Goal: Information Seeking & Learning: Learn about a topic

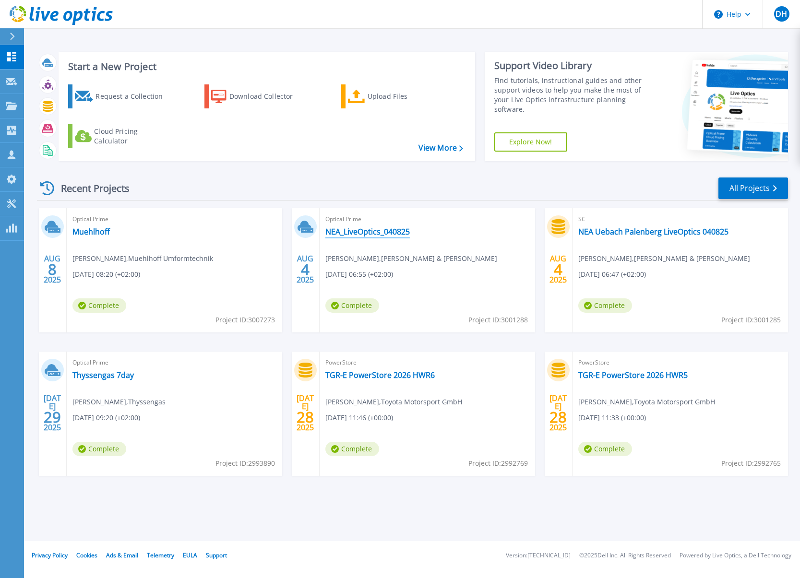
drag, startPoint x: 378, startPoint y: 231, endPoint x: 384, endPoint y: 232, distance: 6.3
click at [378, 231] on link "NEA_LiveOptics_040825" at bounding box center [367, 232] width 84 height 10
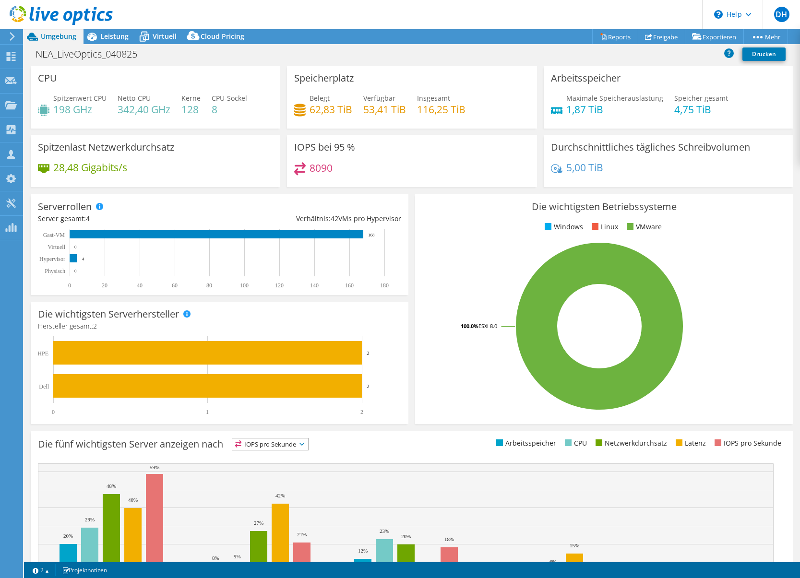
click at [402, 37] on div "Projektmaßnahmen Projektmaßnahmen Reports Freigabe Exportieren vSAN ReadyNode S…" at bounding box center [412, 36] width 776 height 15
click at [463, 62] on div "NEA_LiveOptics_040825 Drucken" at bounding box center [412, 54] width 776 height 18
click at [116, 36] on span "Leistung" at bounding box center [114, 36] width 28 height 9
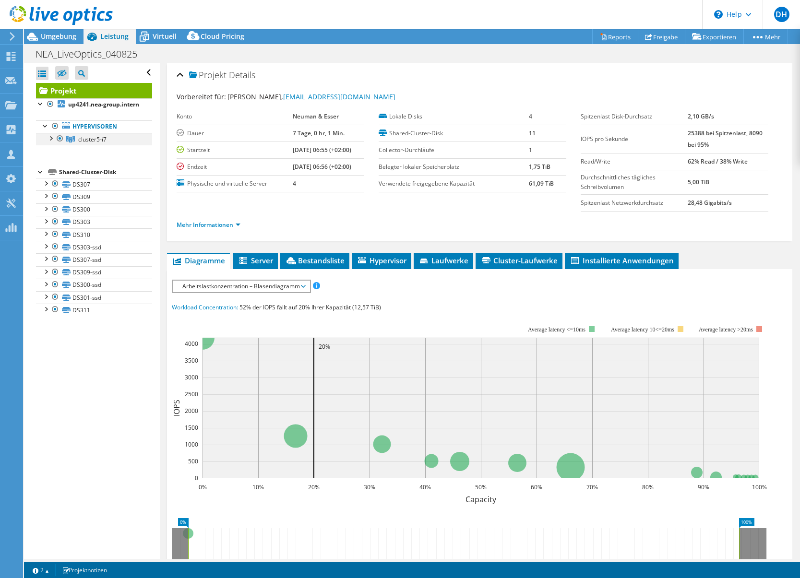
click at [51, 143] on div at bounding box center [51, 138] width 10 height 10
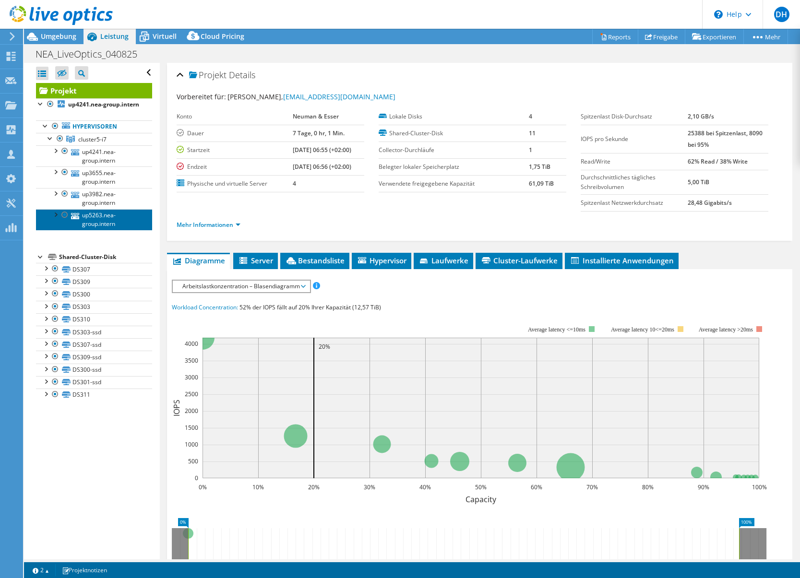
click at [94, 228] on link "up5263.nea-group.intern" at bounding box center [94, 219] width 116 height 21
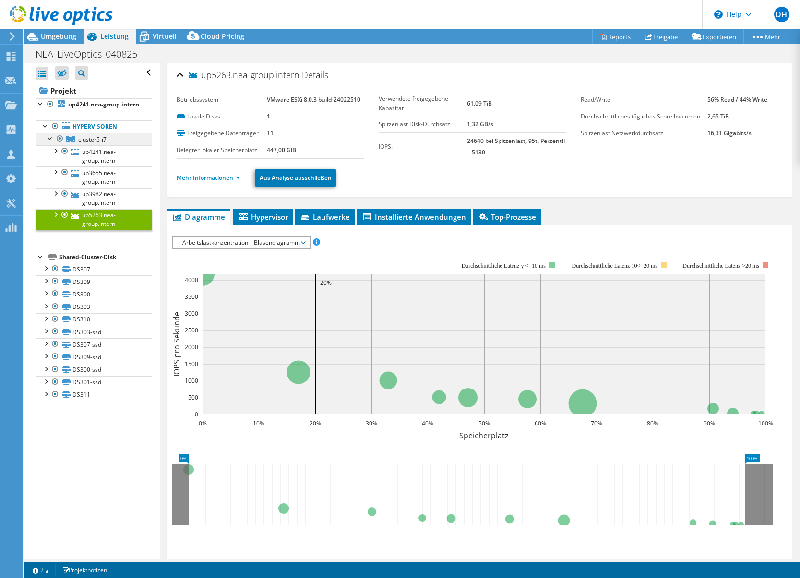
click at [103, 143] on span "cluster5-i7" at bounding box center [92, 139] width 28 height 8
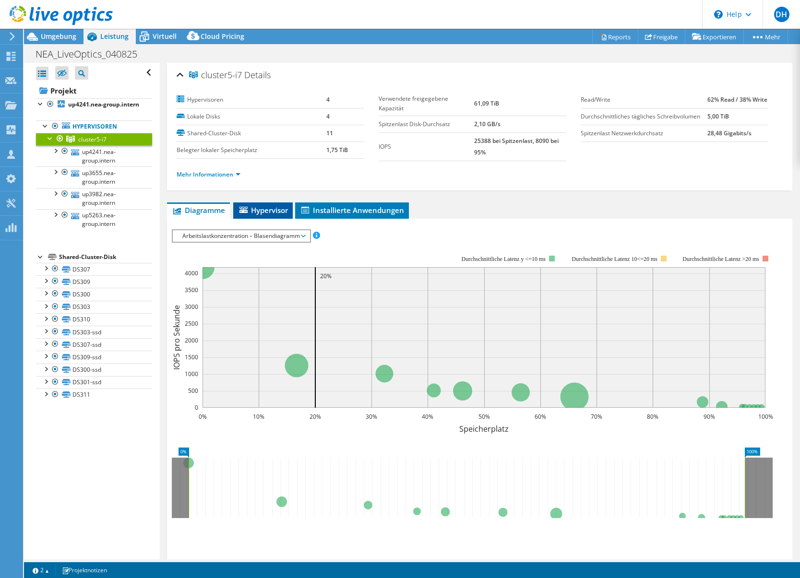
click at [246, 210] on icon at bounding box center [243, 210] width 8 height 6
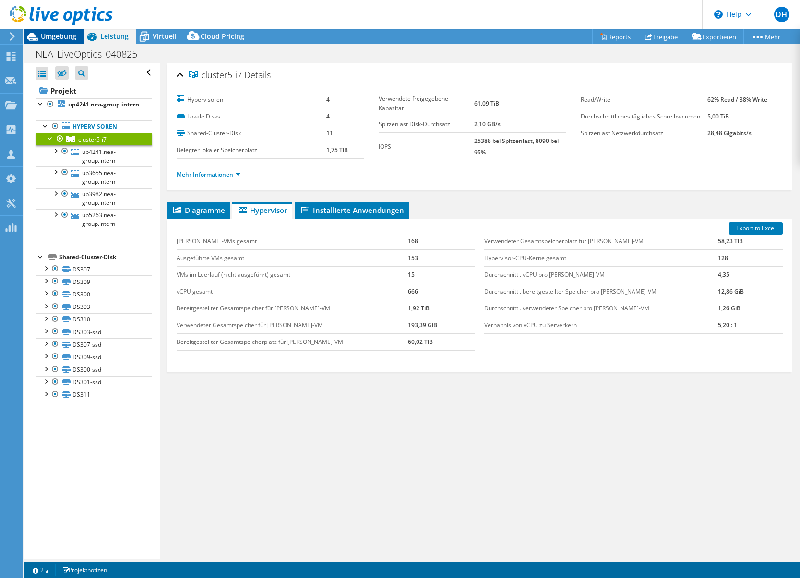
click at [58, 40] on span "Umgebung" at bounding box center [59, 36] width 36 height 9
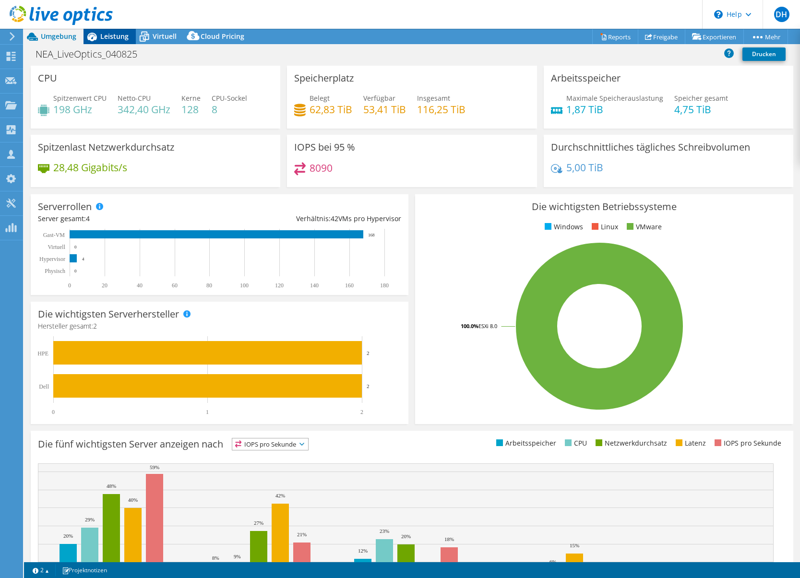
click at [122, 37] on span "Leistung" at bounding box center [114, 36] width 28 height 9
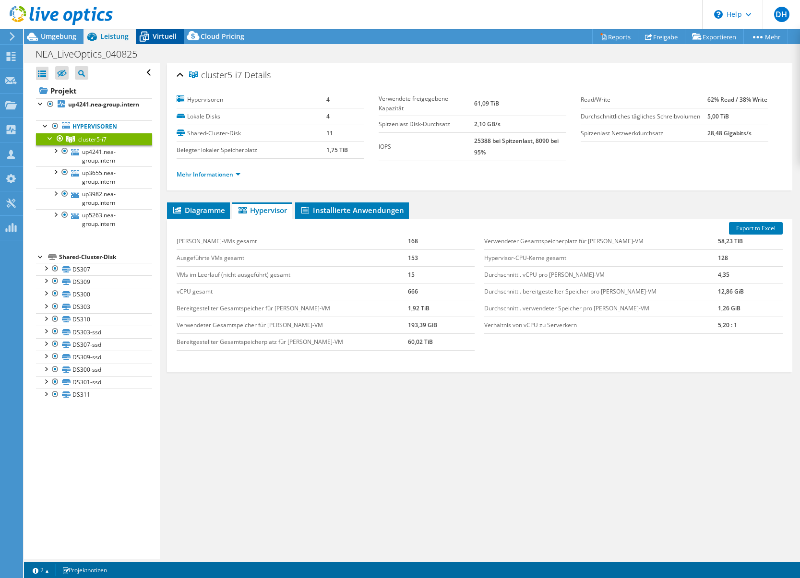
click at [154, 37] on span "Virtuell" at bounding box center [165, 36] width 24 height 9
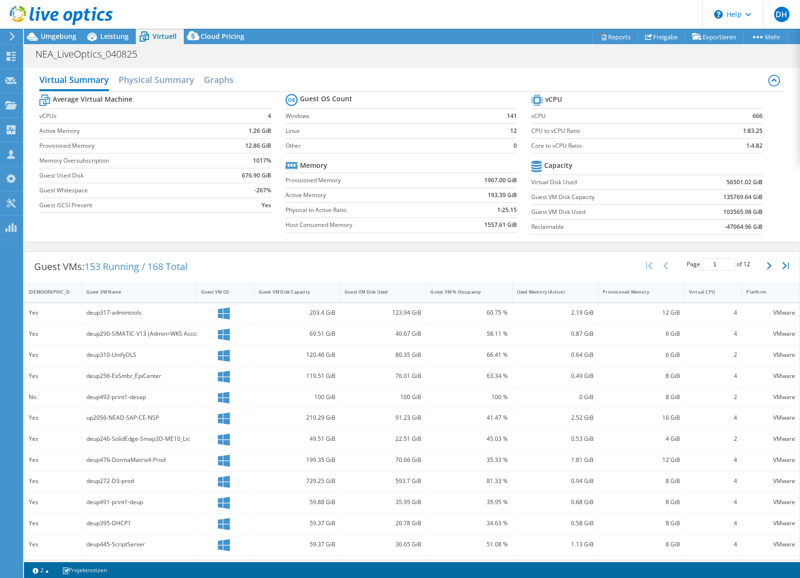
click at [440, 61] on div "NEA_LiveOptics_040825 Drucken" at bounding box center [412, 54] width 776 height 18
click at [672, 56] on link "vSAN ReadyNode Sizer" at bounding box center [684, 54] width 91 height 20
click at [9, 59] on use at bounding box center [11, 56] width 9 height 9
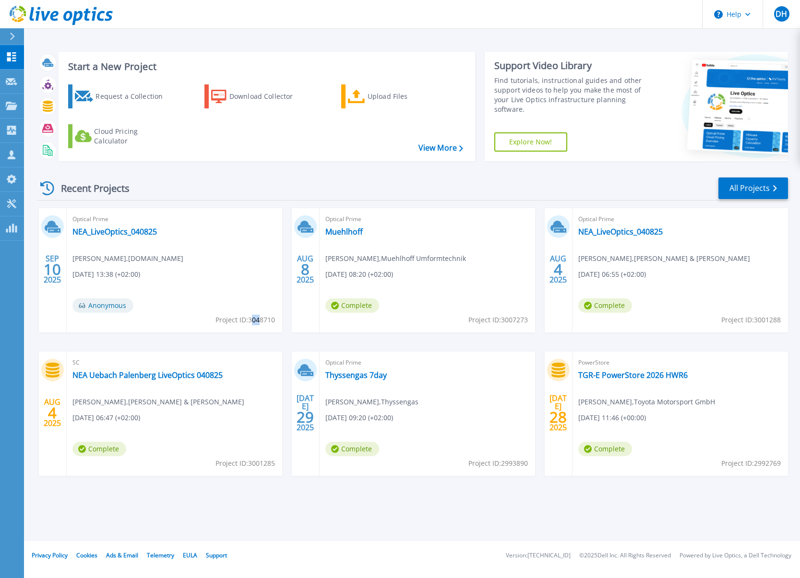
drag, startPoint x: 250, startPoint y: 322, endPoint x: 258, endPoint y: 322, distance: 7.7
click at [258, 322] on span "Project ID: 3048710" at bounding box center [245, 320] width 60 height 11
drag, startPoint x: 258, startPoint y: 322, endPoint x: 251, endPoint y: 320, distance: 7.6
click at [251, 320] on span "Project ID: 3048710" at bounding box center [245, 320] width 60 height 11
drag, startPoint x: 248, startPoint y: 320, endPoint x: 274, endPoint y: 321, distance: 25.5
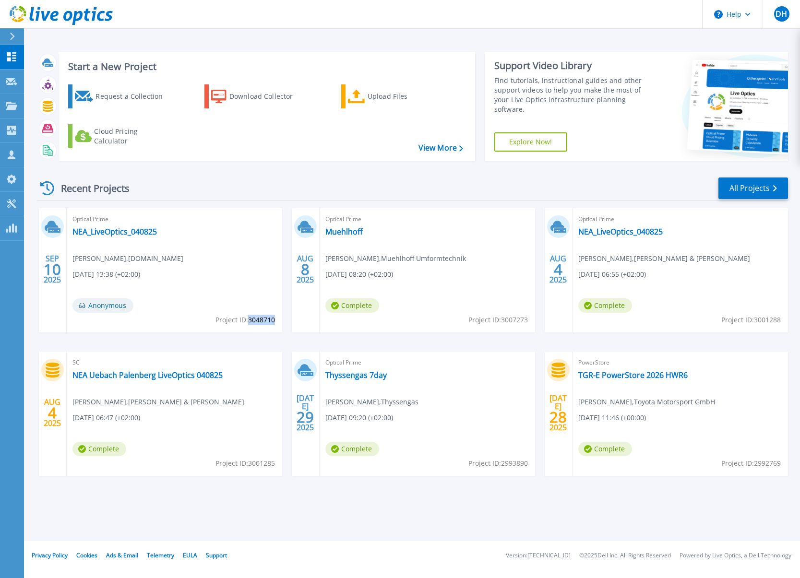
click at [274, 321] on span "Project ID: 3048710" at bounding box center [245, 320] width 60 height 11
copy span "3048710"
click at [108, 228] on link "NEA_LiveOptics_040825" at bounding box center [114, 232] width 84 height 10
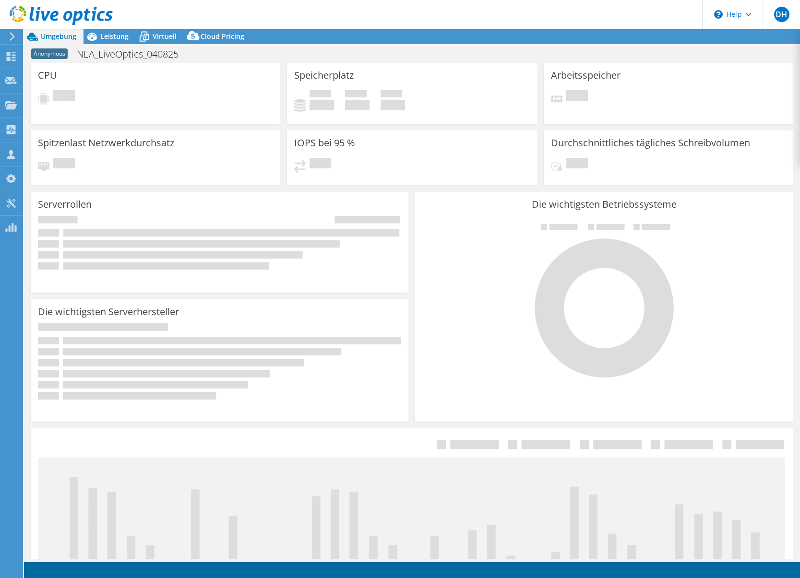
select select "USD"
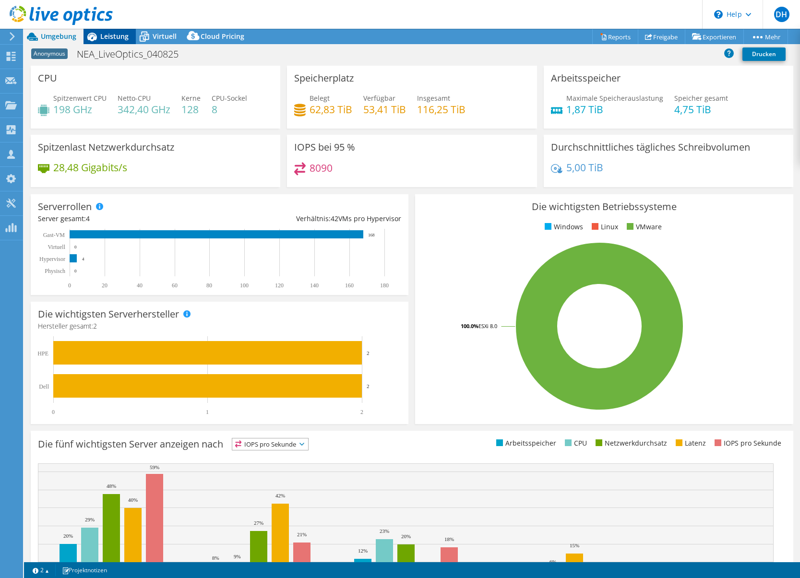
click at [112, 38] on span "Leistung" at bounding box center [114, 36] width 28 height 9
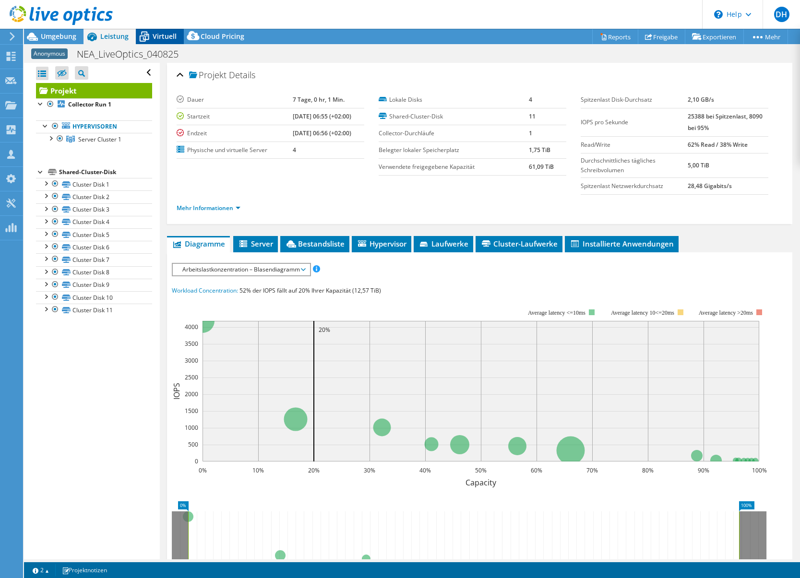
click at [170, 37] on span "Virtuell" at bounding box center [165, 36] width 24 height 9
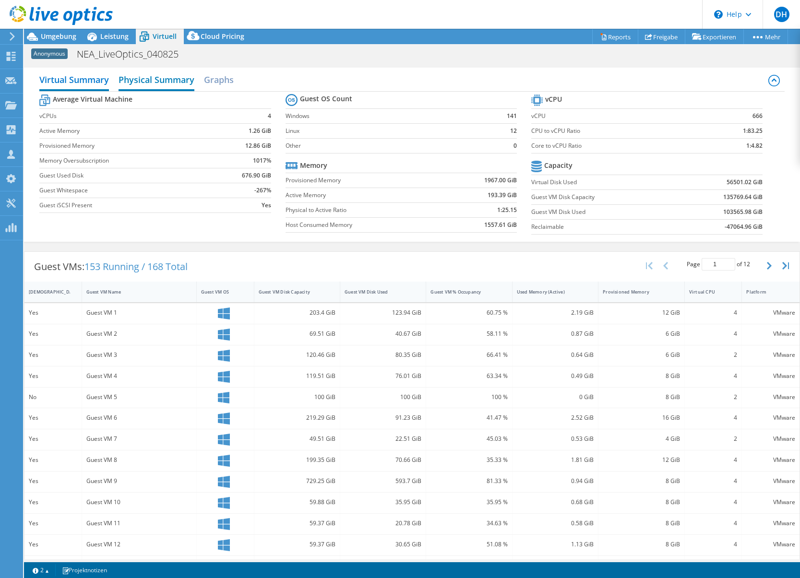
click at [155, 82] on h2 "Physical Summary" at bounding box center [157, 80] width 76 height 21
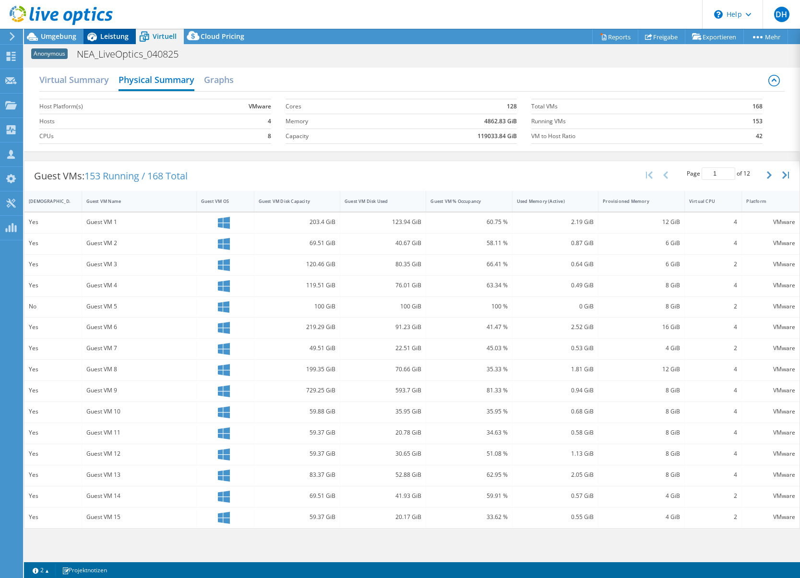
click at [108, 34] on span "Leistung" at bounding box center [114, 36] width 28 height 9
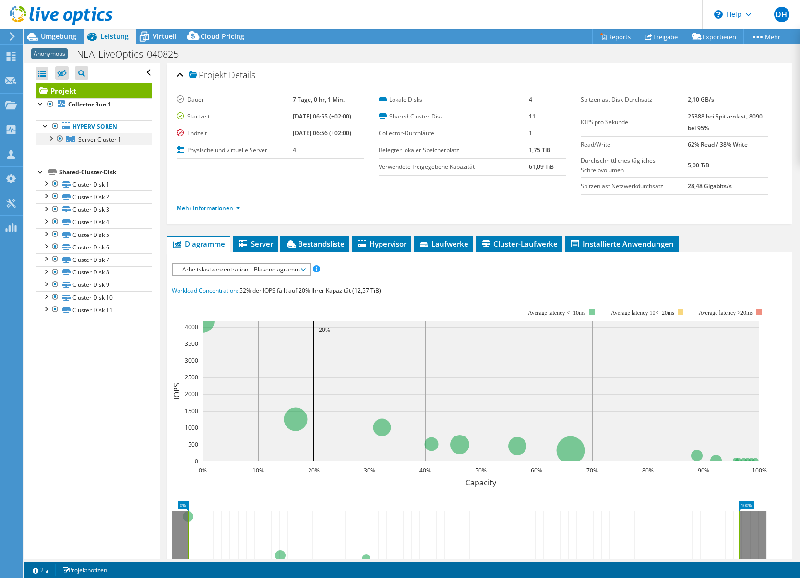
click at [52, 138] on div at bounding box center [51, 138] width 10 height 10
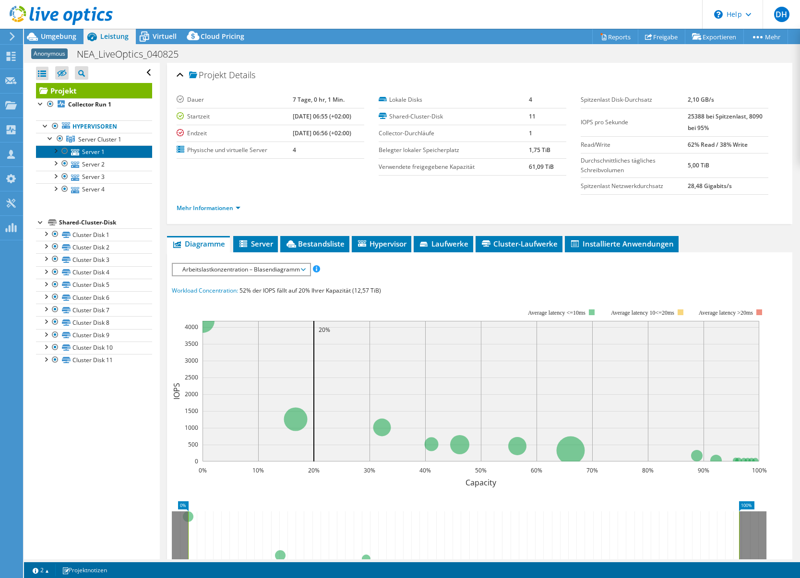
click at [84, 153] on link "Server 1" at bounding box center [94, 151] width 116 height 12
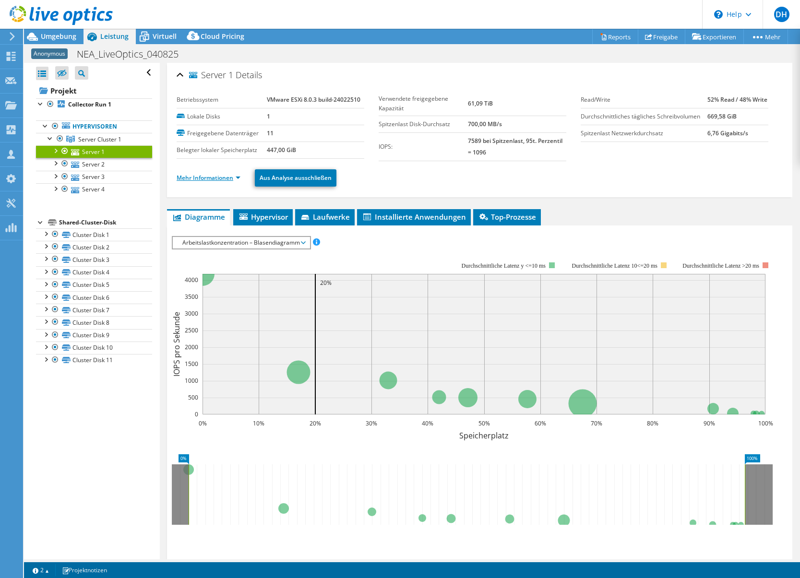
click at [239, 177] on link "Mehr Informationen" at bounding box center [209, 178] width 64 height 8
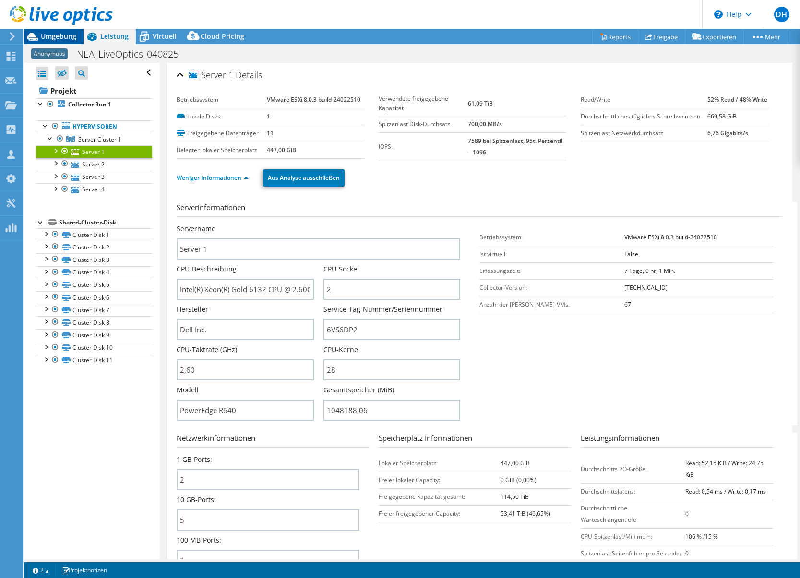
click at [66, 35] on span "Umgebung" at bounding box center [59, 36] width 36 height 9
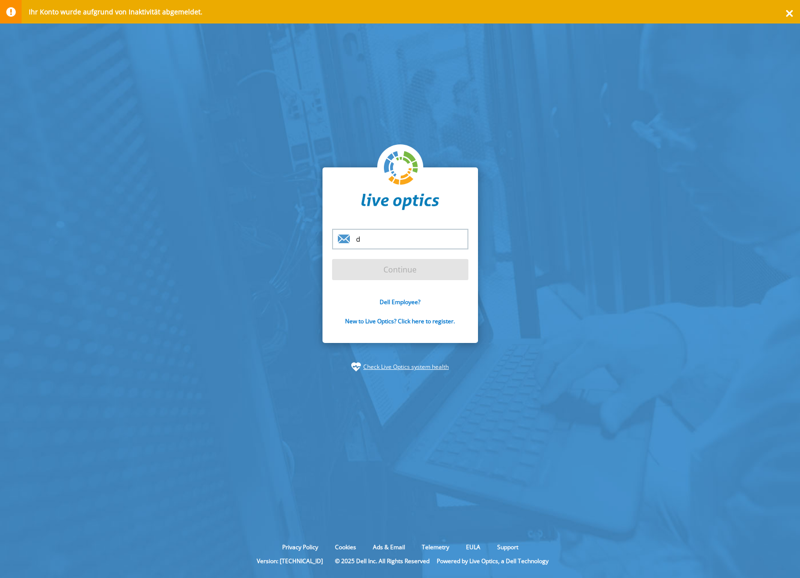
type input "[PERSON_NAME][EMAIL_ADDRESS][PERSON_NAME][DOMAIN_NAME]"
click at [385, 273] on input "Continue" at bounding box center [400, 269] width 136 height 21
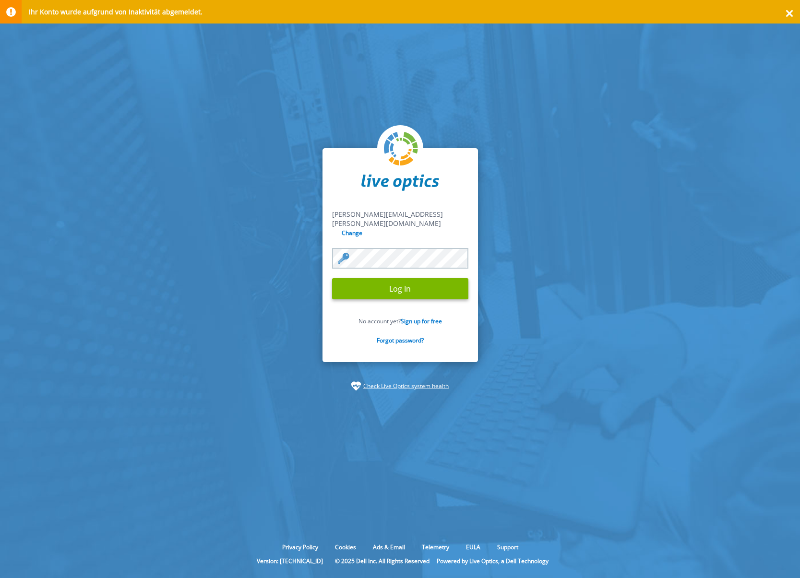
click at [332, 278] on input "Log In" at bounding box center [400, 288] width 136 height 21
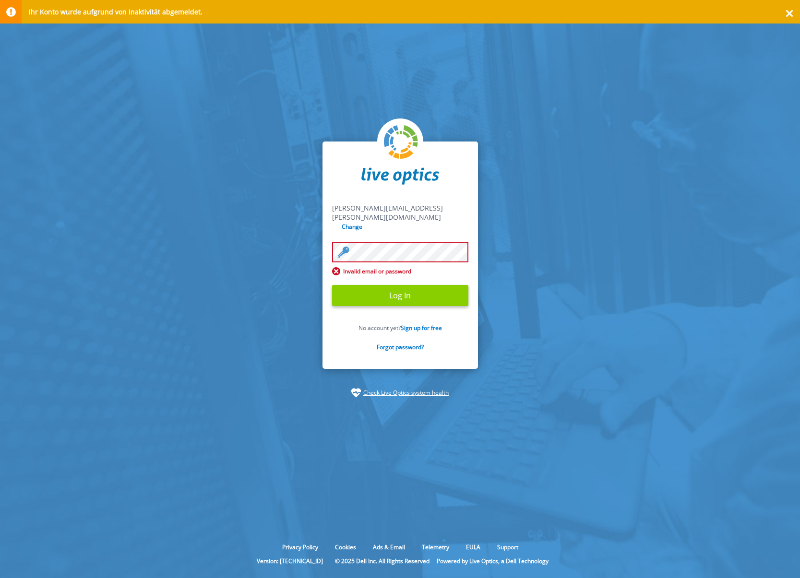
click at [398, 292] on input "Log In" at bounding box center [400, 295] width 136 height 21
click at [407, 286] on input "Log In" at bounding box center [400, 295] width 136 height 21
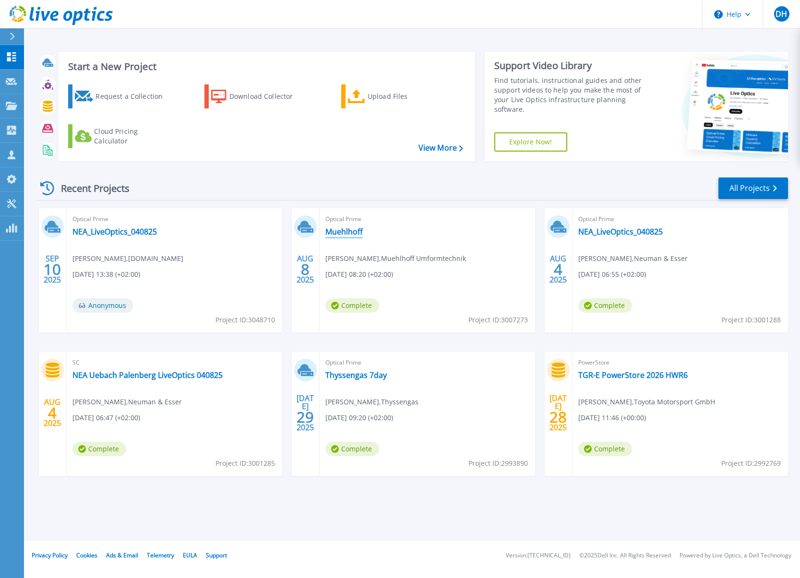
click at [357, 232] on link "Muehlhoff" at bounding box center [343, 232] width 37 height 10
click at [135, 231] on link "NEA_LiveOptics_040825" at bounding box center [114, 232] width 84 height 10
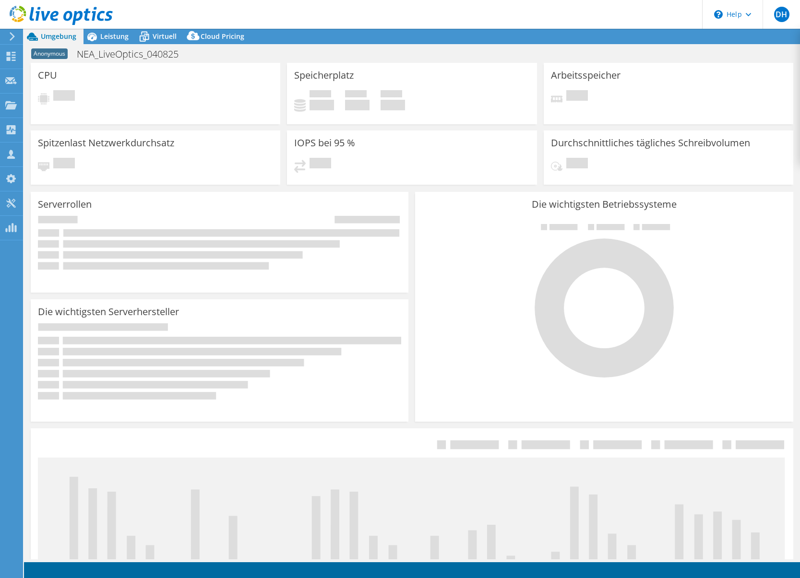
select select "USD"
